Goal: Communication & Community: Answer question/provide support

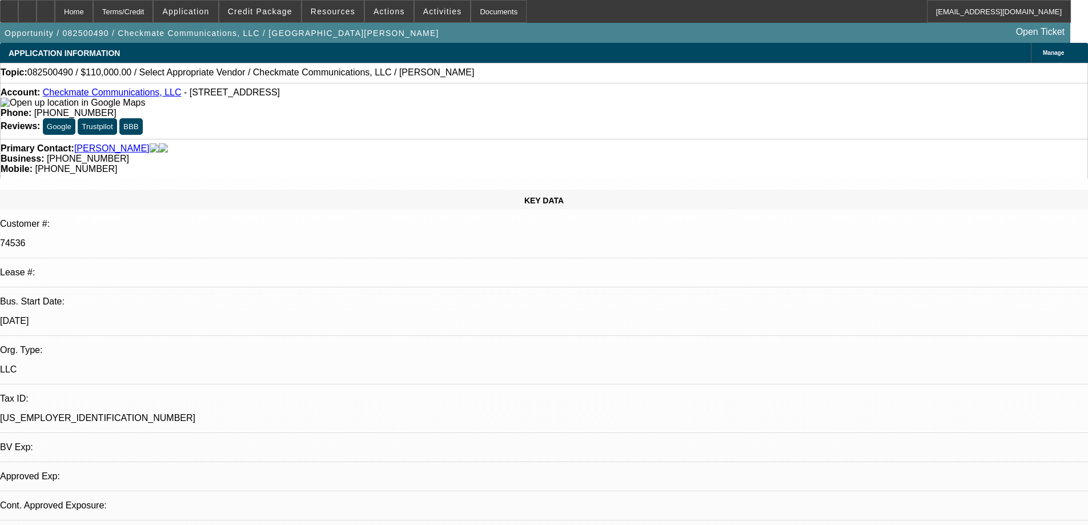
select select "0"
select select "2"
select select "0.1"
select select "4"
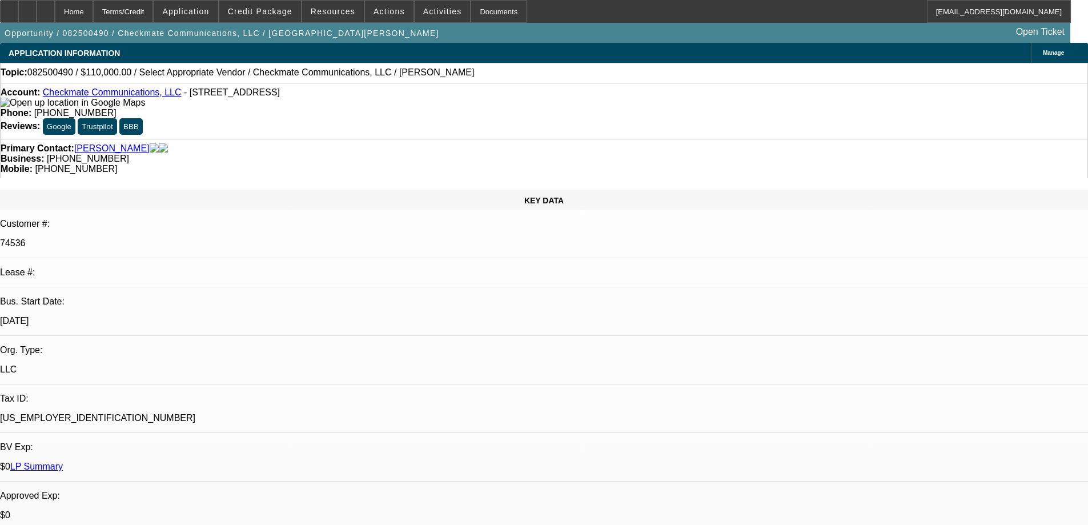
drag, startPoint x: 985, startPoint y: 162, endPoint x: 919, endPoint y: 186, distance: 70.3
radio input "true"
type textarea "4 TOTAL DEALS, ALL ARE ONE OFFS. NO PAY HISTORY WITH BFC"
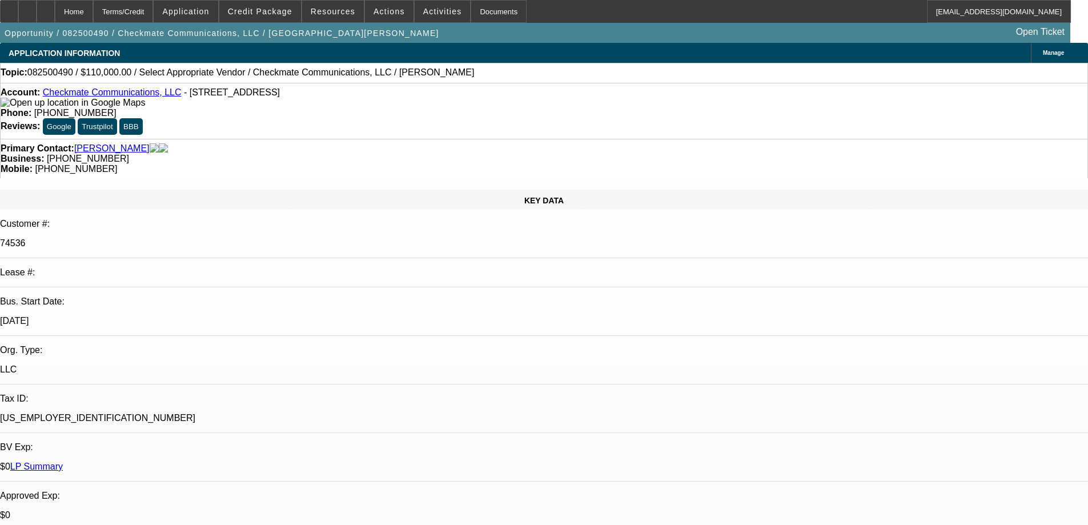
radio input "true"
